Goal: Find specific page/section: Find specific page/section

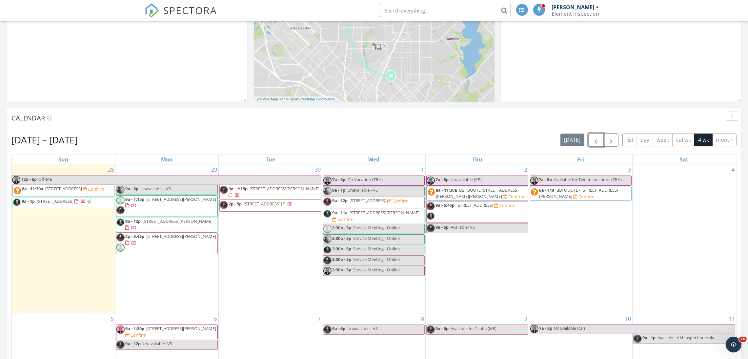
click at [599, 143] on button "button" at bounding box center [595, 139] width 15 height 13
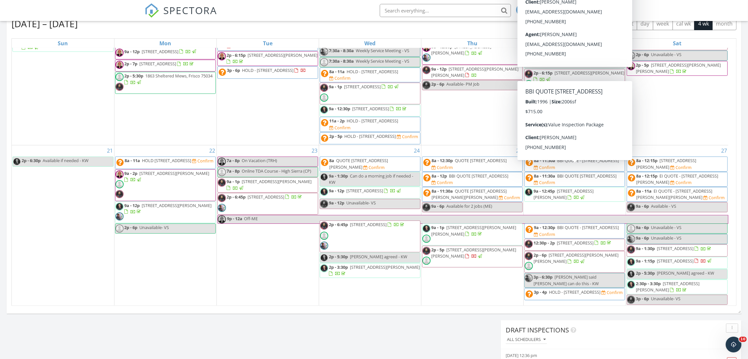
scroll to position [270, 0]
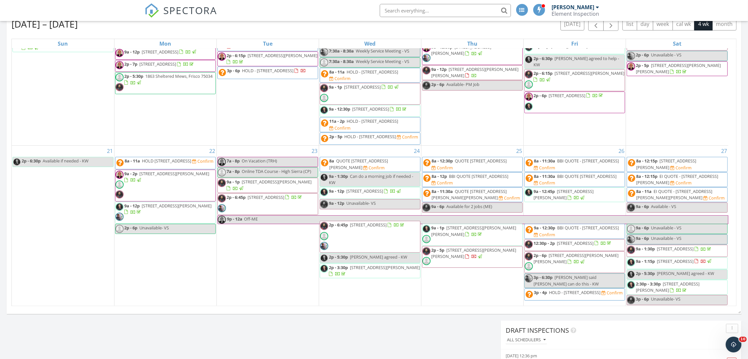
click at [401, 323] on div "Today Vivek Shedge No results found New Inspection New Quote Map 1 + − Armstron…" at bounding box center [374, 87] width 748 height 597
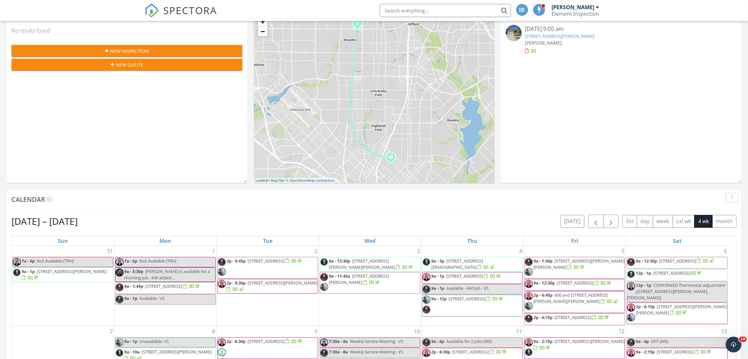
scroll to position [74, 0]
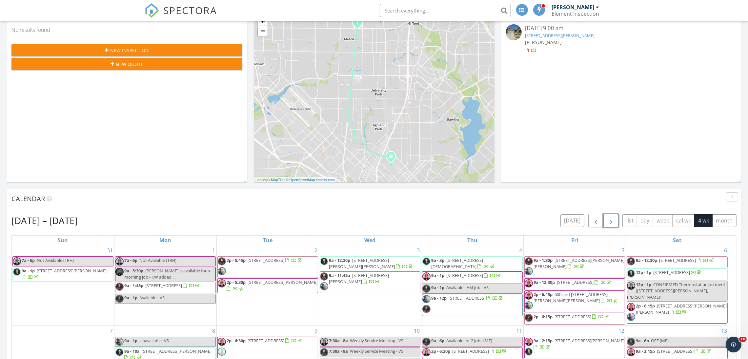
click at [613, 219] on span "button" at bounding box center [611, 221] width 8 height 8
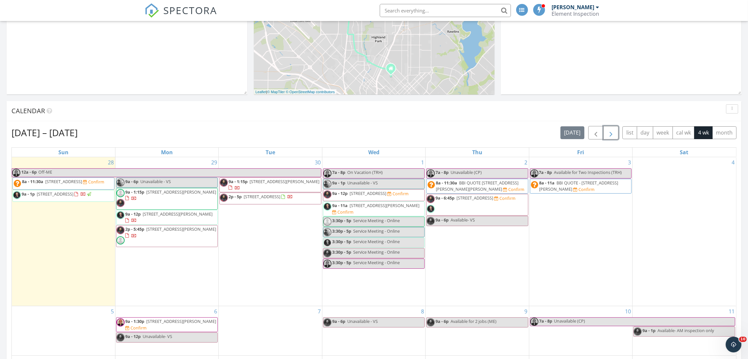
scroll to position [162, 0]
click at [562, 95] on div "Today Vivek Shedge No results found New Inspection New Quote Map 1 + − Armstron…" at bounding box center [374, 195] width 748 height 597
click at [172, 10] on span "SPECTORA" at bounding box center [191, 10] width 54 height 14
